Goal: Check status: Check status

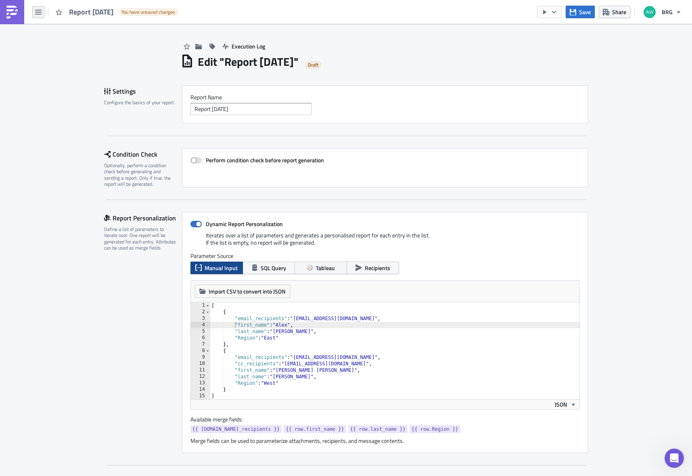
scroll to position [0, 1]
click at [12, 16] on img at bounding box center [12, 12] width 13 height 13
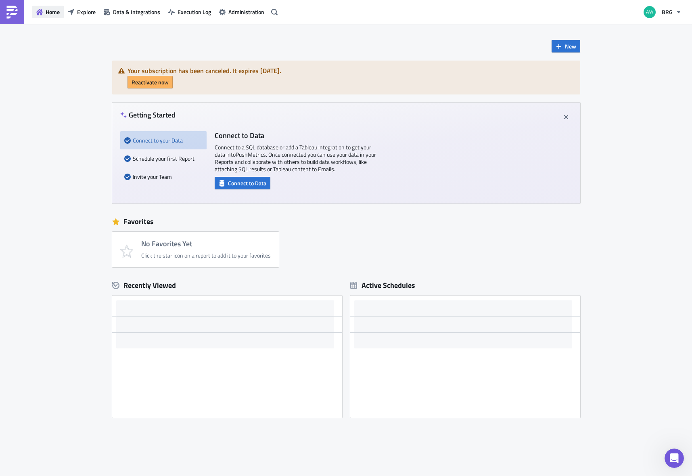
click at [47, 14] on span "Home" at bounding box center [53, 12] width 14 height 8
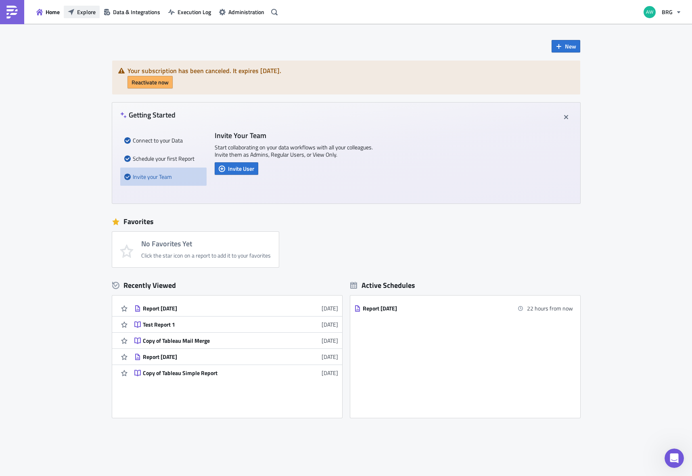
click at [83, 13] on span "Explore" at bounding box center [86, 12] width 19 height 8
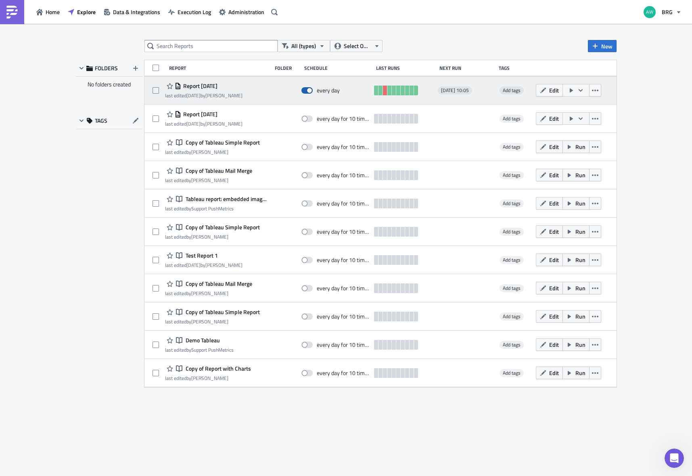
click at [304, 92] on span at bounding box center [306, 90] width 11 height 6
click at [304, 92] on input "checkbox" at bounding box center [305, 90] width 5 height 5
checkbox input "false"
click at [384, 91] on link at bounding box center [385, 91] width 4 height 10
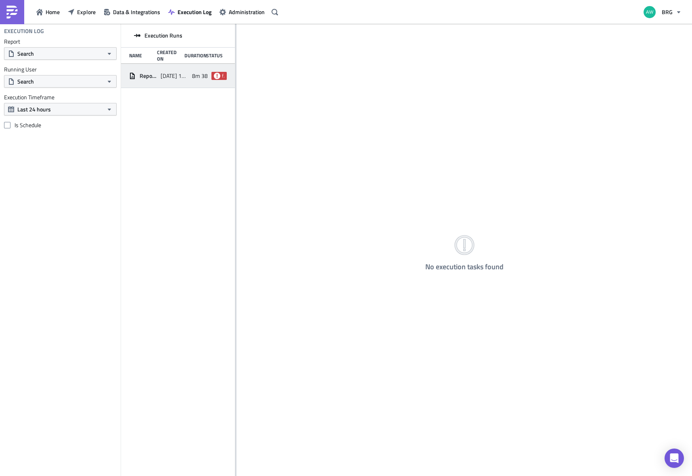
click at [172, 79] on span "[DATE] 11:26" at bounding box center [174, 75] width 27 height 7
